Goal: Find specific page/section: Find specific page/section

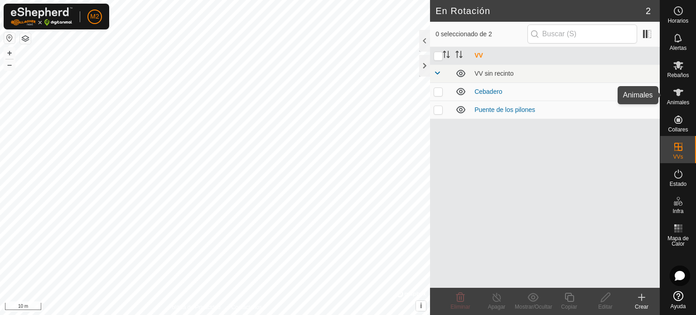
click at [688, 96] on div "Animales" at bounding box center [679, 95] width 36 height 27
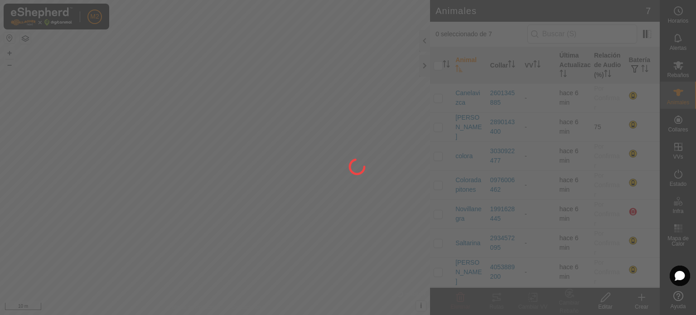
click at [688, 96] on div at bounding box center [348, 157] width 696 height 315
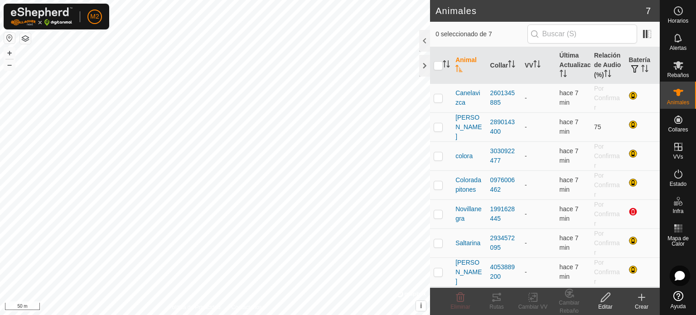
click at [643, 315] on html "M2 Horarios Alertas Rebaños Animales Collares VVs Estado Infra Mapa de Calor Ay…" at bounding box center [348, 157] width 696 height 315
click at [373, 315] on html "M2 Horarios Alertas Rebaños Animales Collares VVs Estado Infra Mapa de Calor Ay…" at bounding box center [348, 157] width 696 height 315
click at [313, 315] on html "M2 Horarios Alertas Rebaños Animales Collares VVs Estado Infra Mapa de Calor Ay…" at bounding box center [348, 157] width 696 height 315
click at [231, 315] on html "M2 Horarios Alertas Rebaños Animales Collares VVs Estado Infra Mapa de Calor Ay…" at bounding box center [348, 157] width 696 height 315
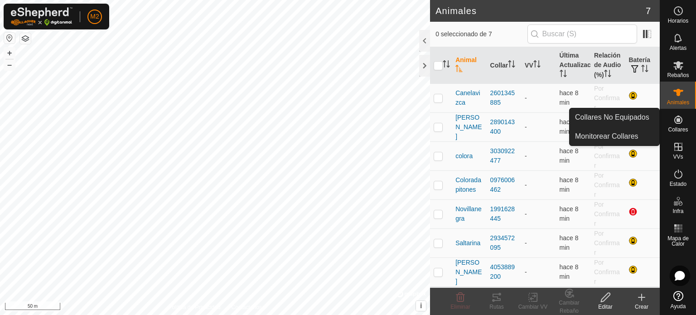
click at [676, 131] on span "Collares" at bounding box center [678, 129] width 20 height 5
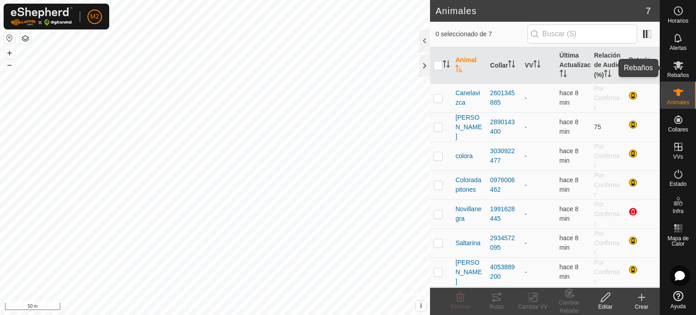
click at [683, 73] on span "Rebaños" at bounding box center [678, 75] width 22 height 5
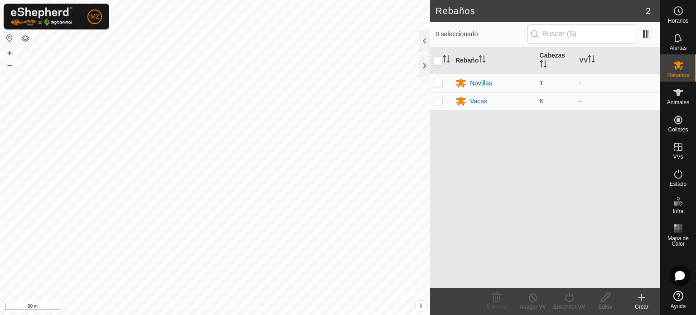
click at [484, 81] on div "Novillas" at bounding box center [481, 83] width 22 height 10
